Goal: Check status: Check status

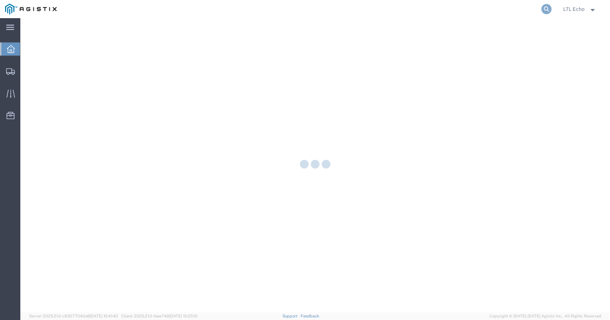
click at [545, 10] on icon at bounding box center [546, 9] width 10 height 10
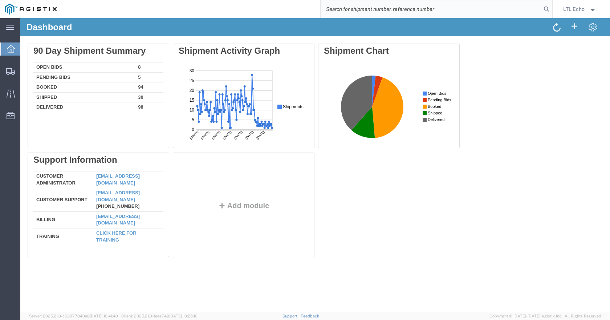
paste input "57100588"
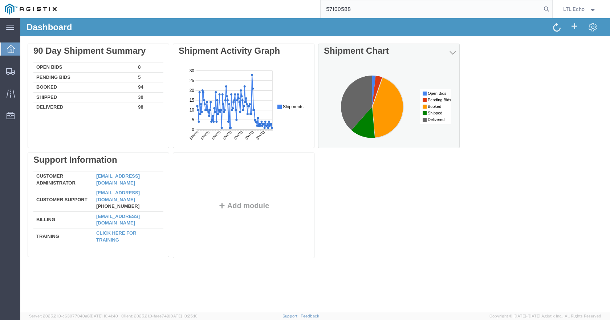
type input "57100588"
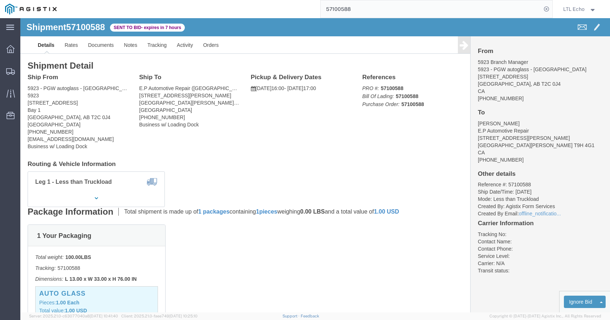
scroll to position [73, 0]
